Goal: Task Accomplishment & Management: Manage account settings

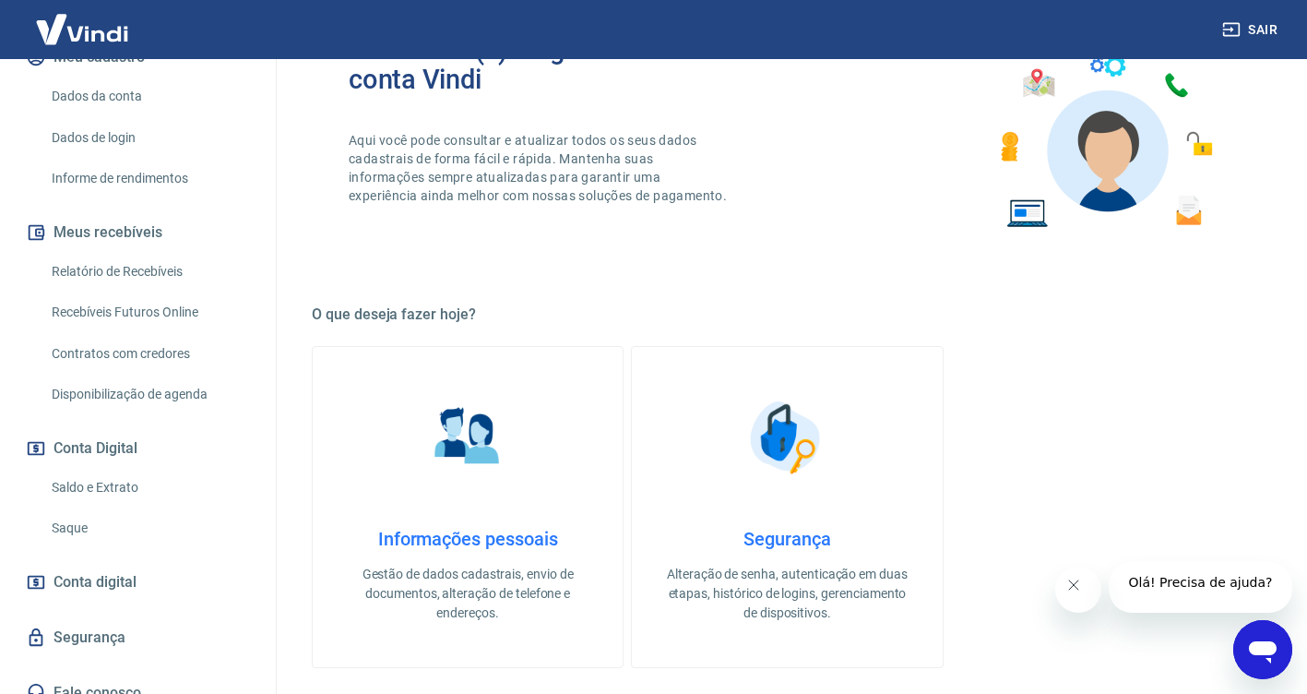
scroll to position [185, 0]
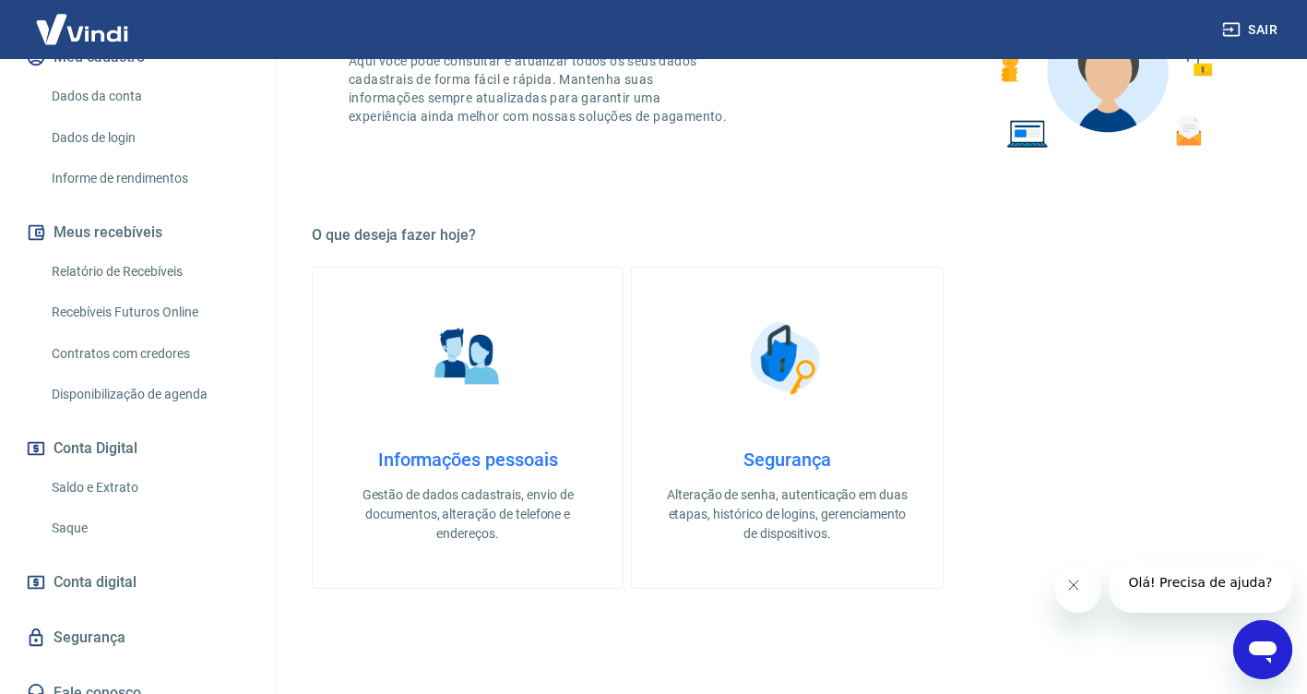
click at [180, 562] on link "Conta digital" at bounding box center [138, 582] width 232 height 41
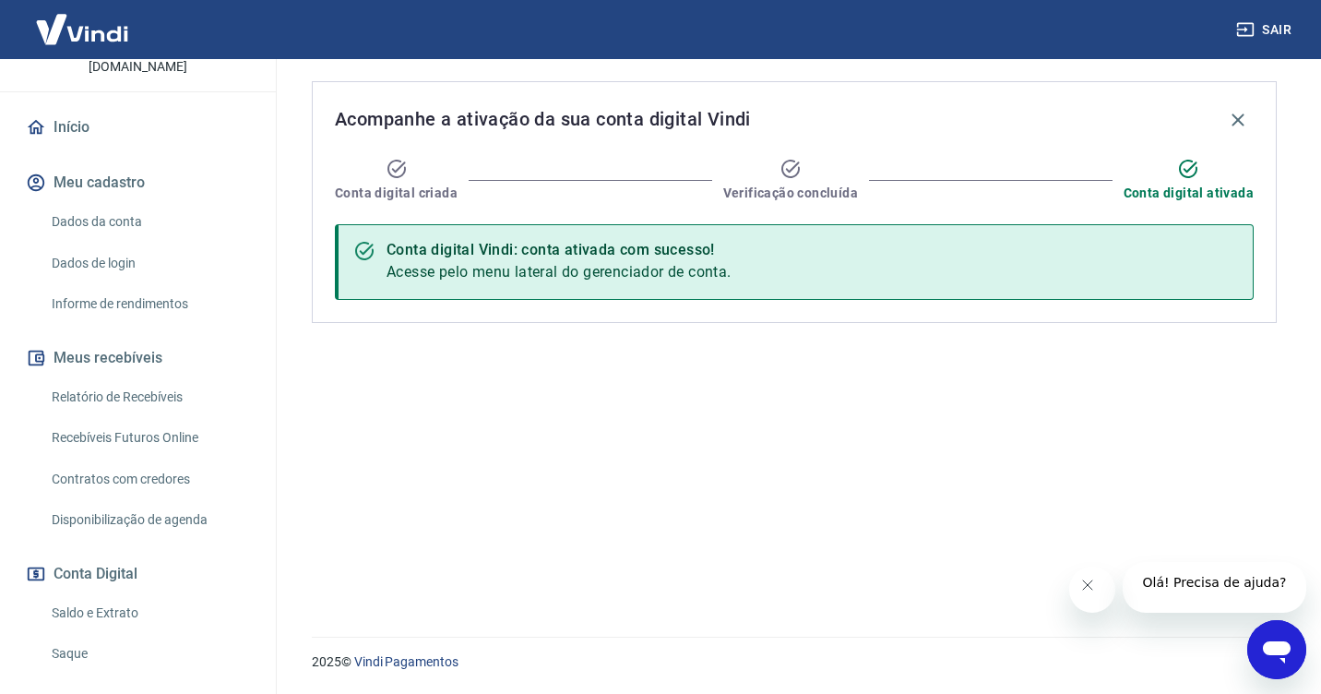
scroll to position [269, 0]
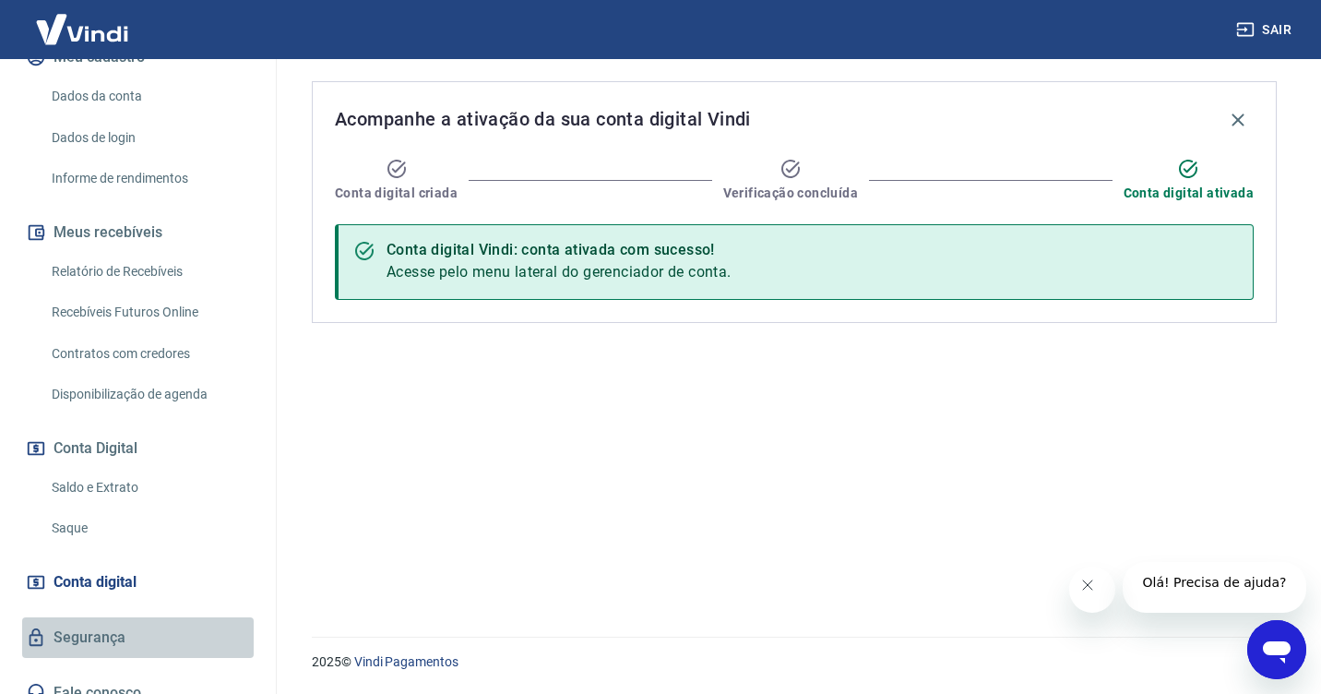
click at [147, 617] on link "Segurança" at bounding box center [138, 637] width 232 height 41
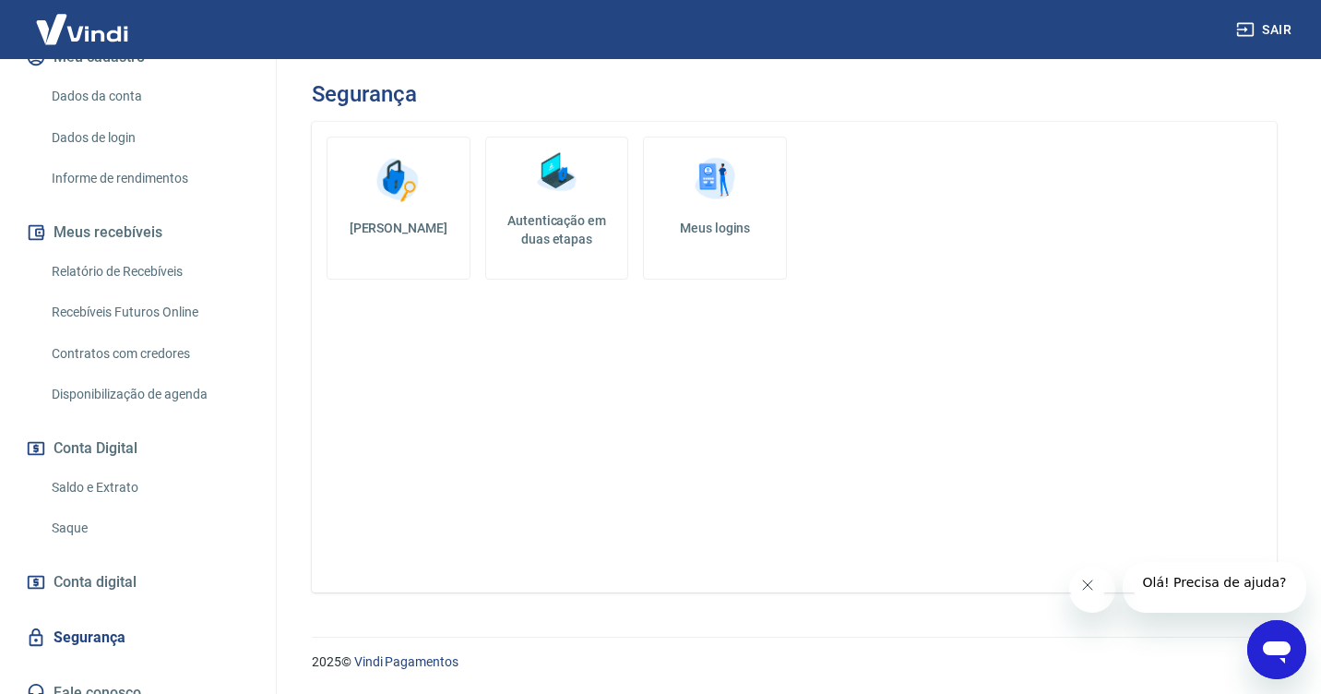
click at [149, 428] on button "Conta Digital" at bounding box center [138, 448] width 232 height 41
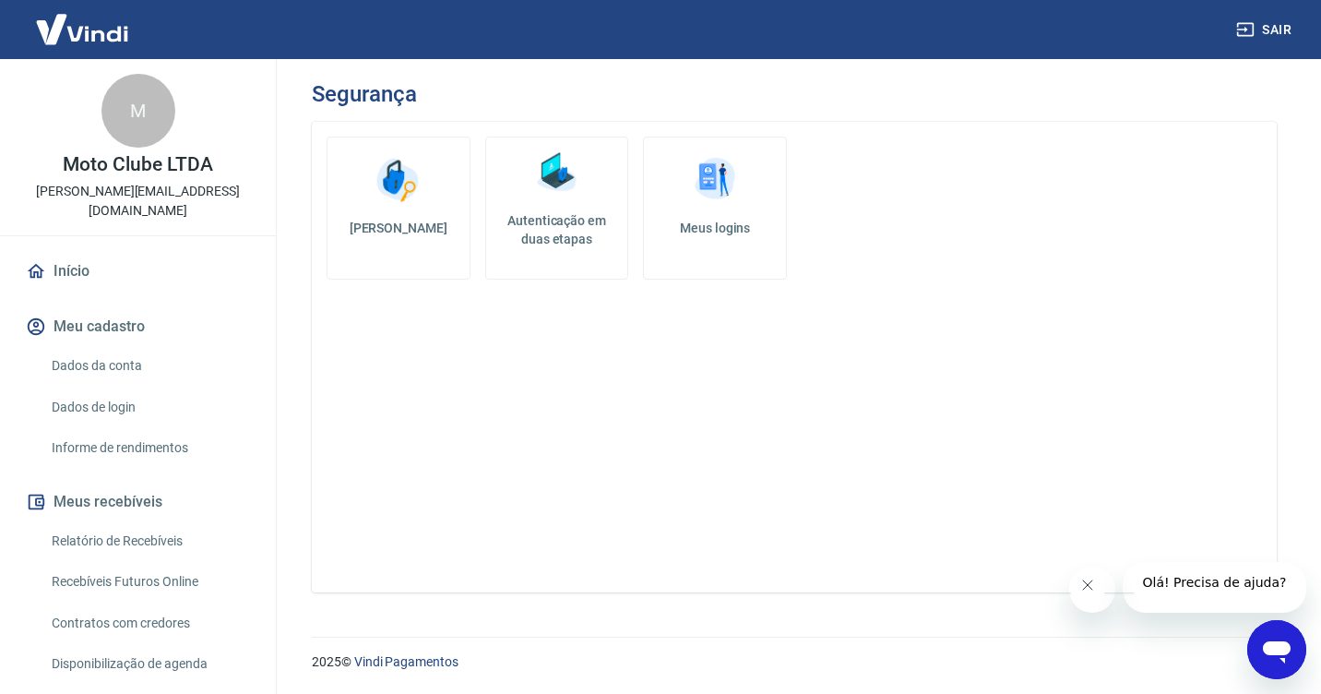
click at [140, 355] on link "Dados da conta" at bounding box center [148, 366] width 209 height 38
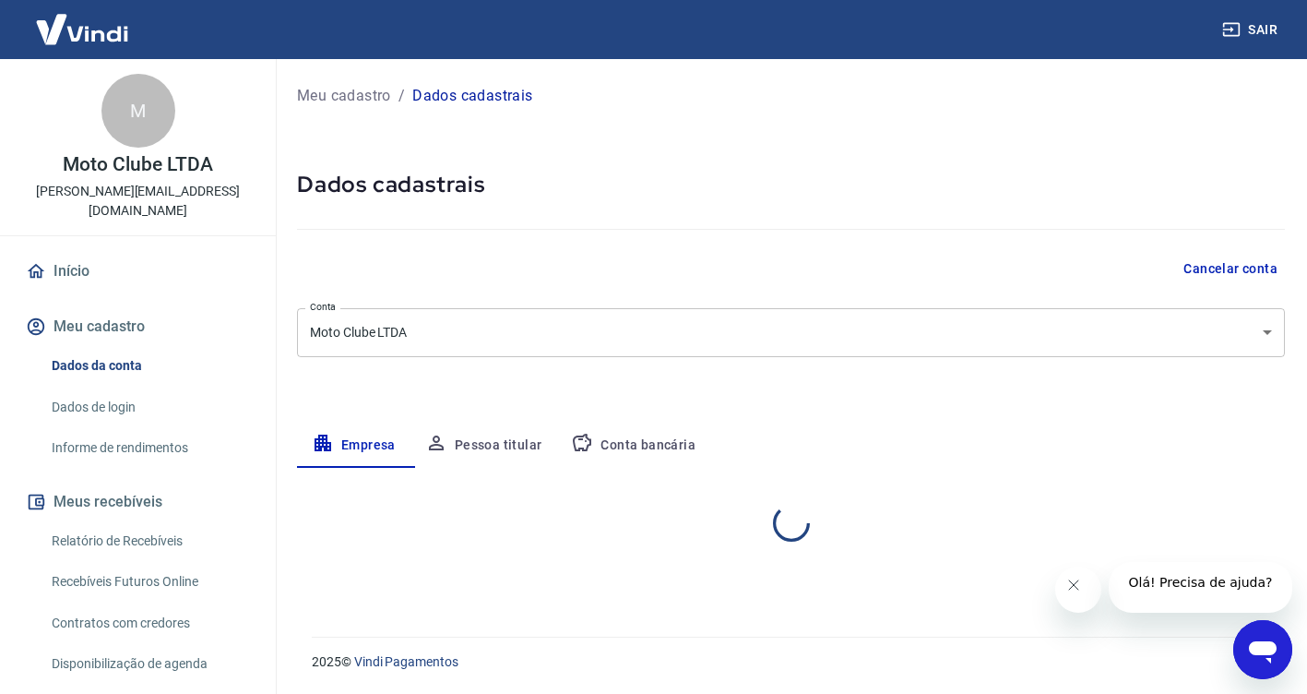
select select "BA"
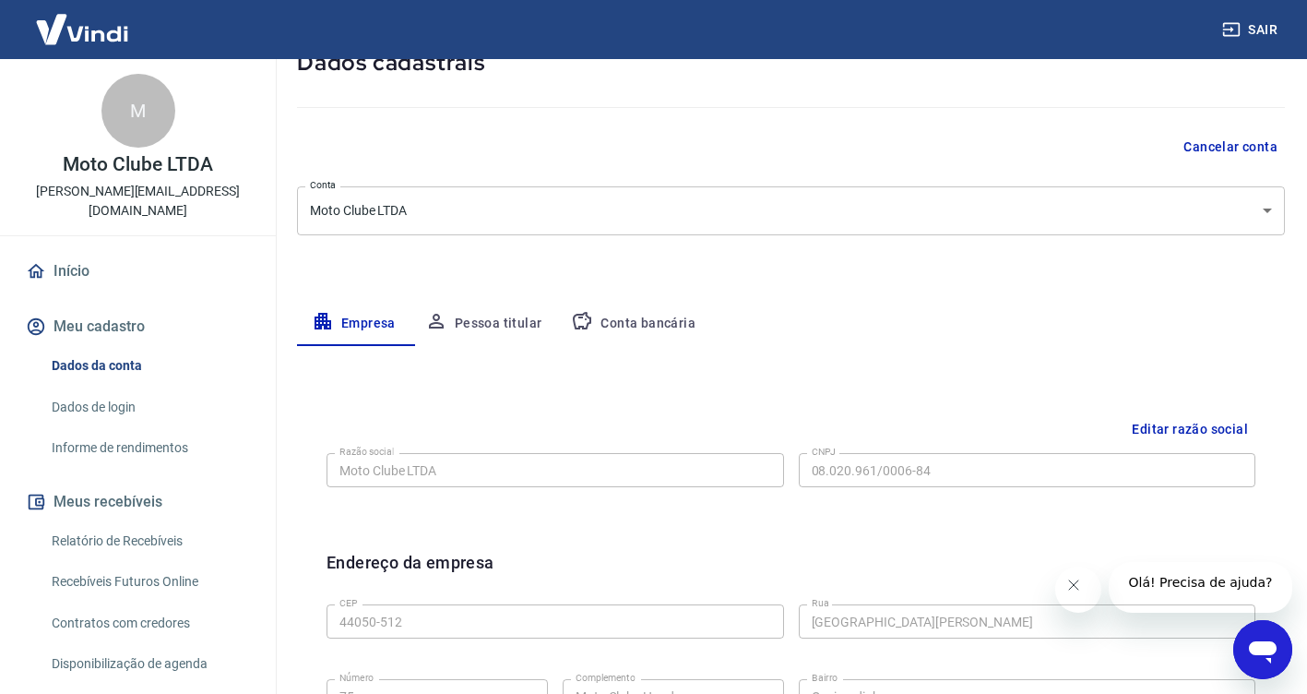
scroll to position [91, 0]
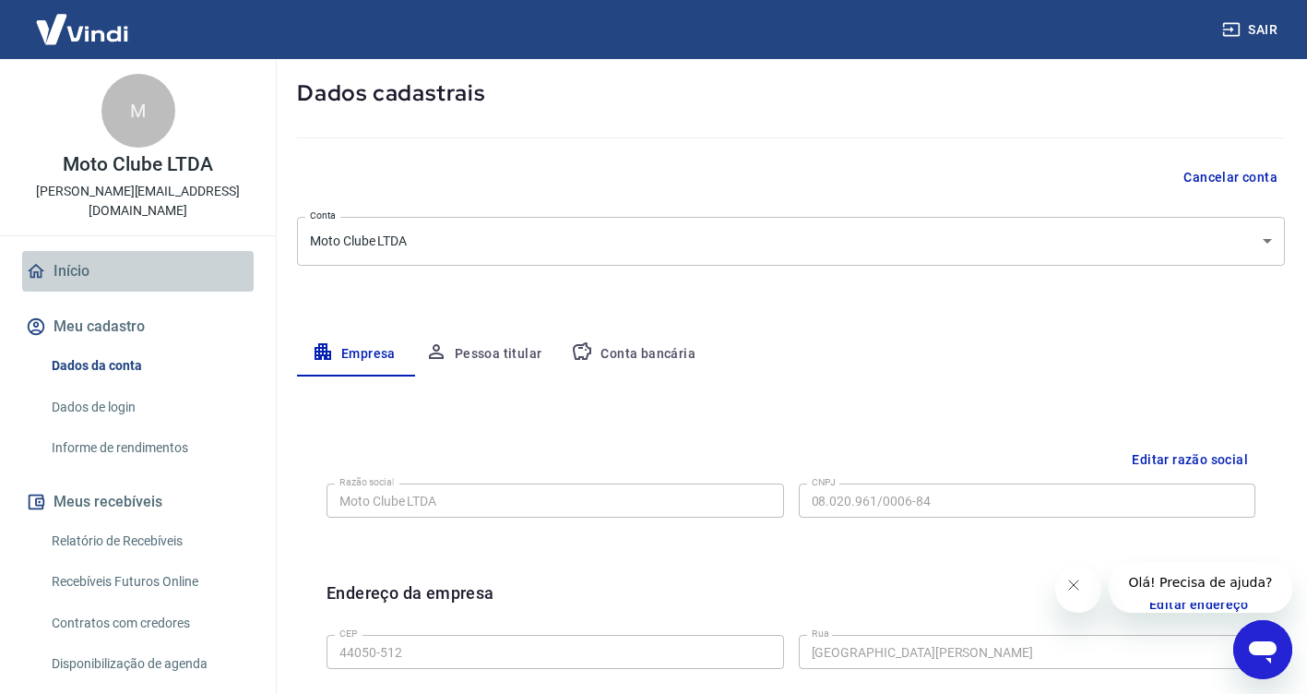
click at [168, 257] on link "Início" at bounding box center [138, 271] width 232 height 41
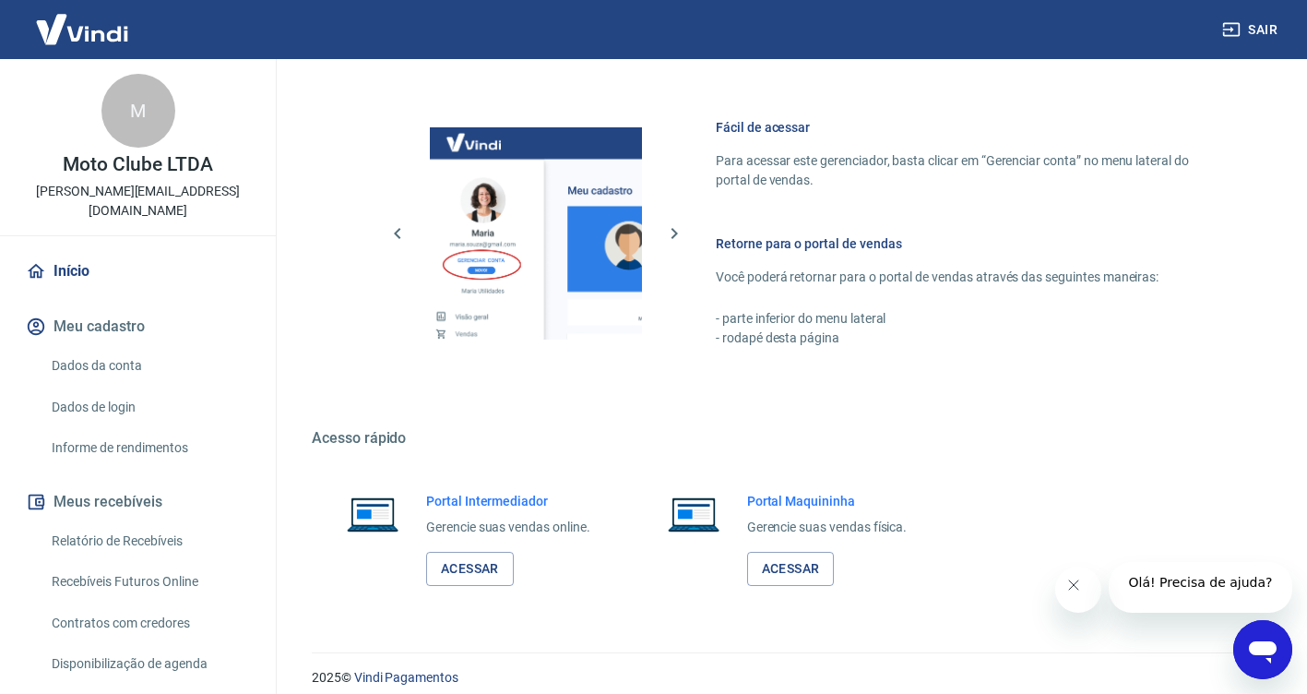
scroll to position [782, 0]
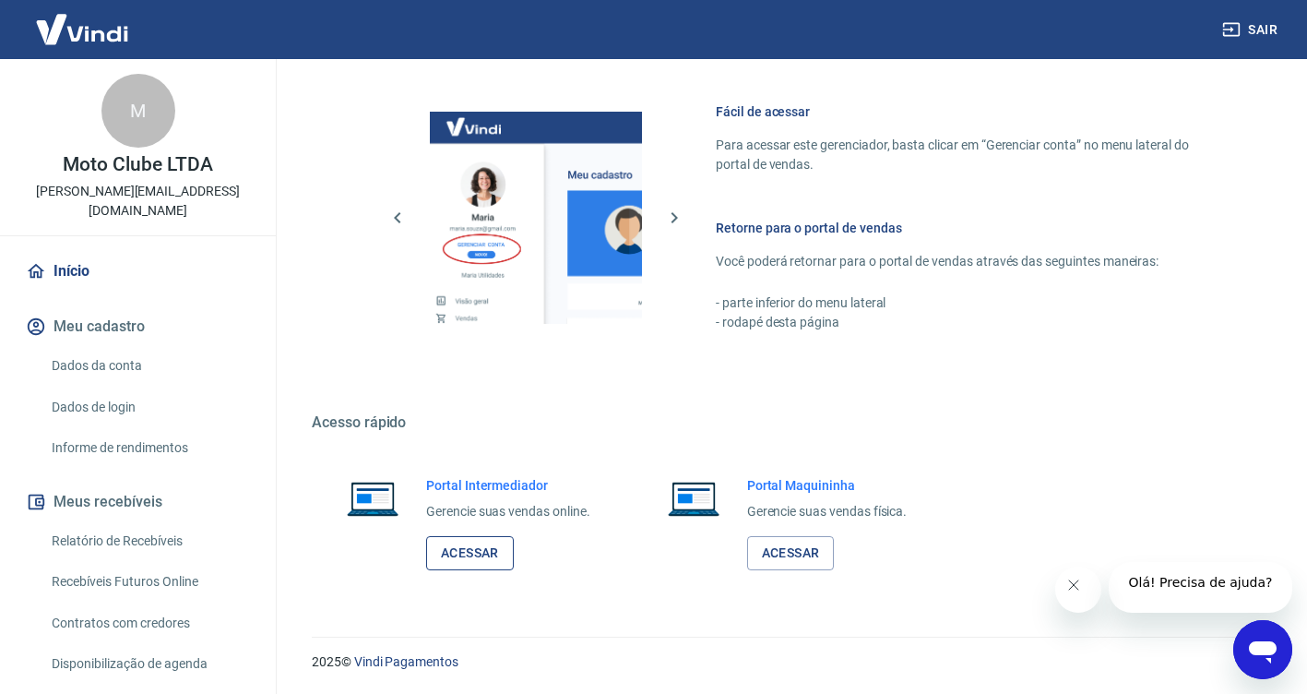
click at [489, 557] on link "Acessar" at bounding box center [470, 553] width 88 height 34
